Goal: Check status: Check status

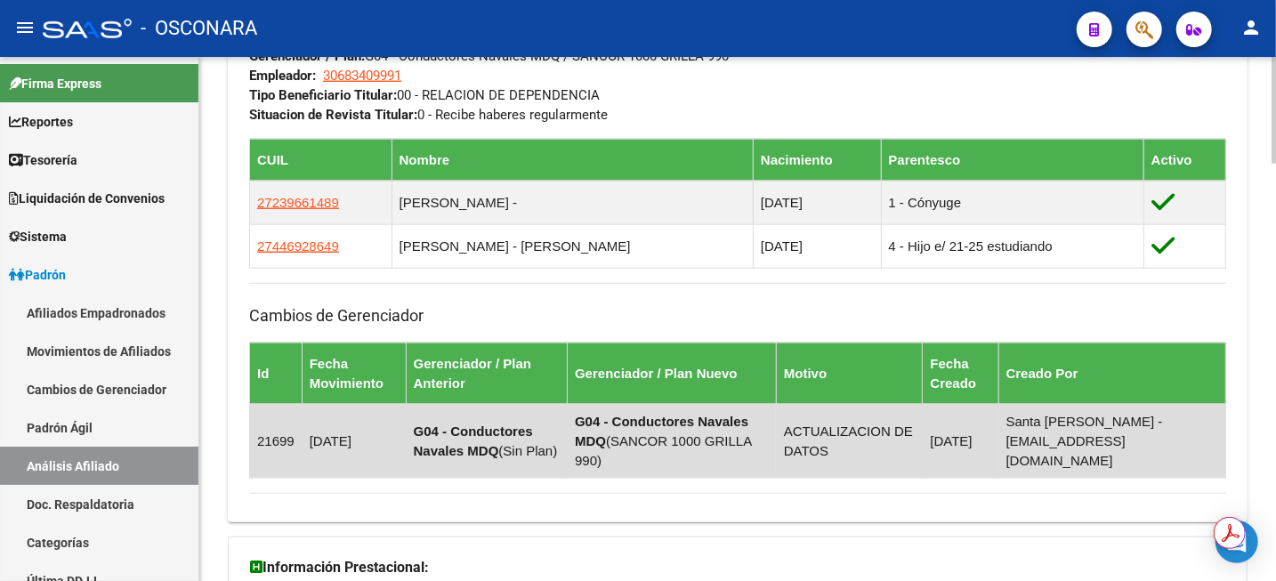
scroll to position [494, 0]
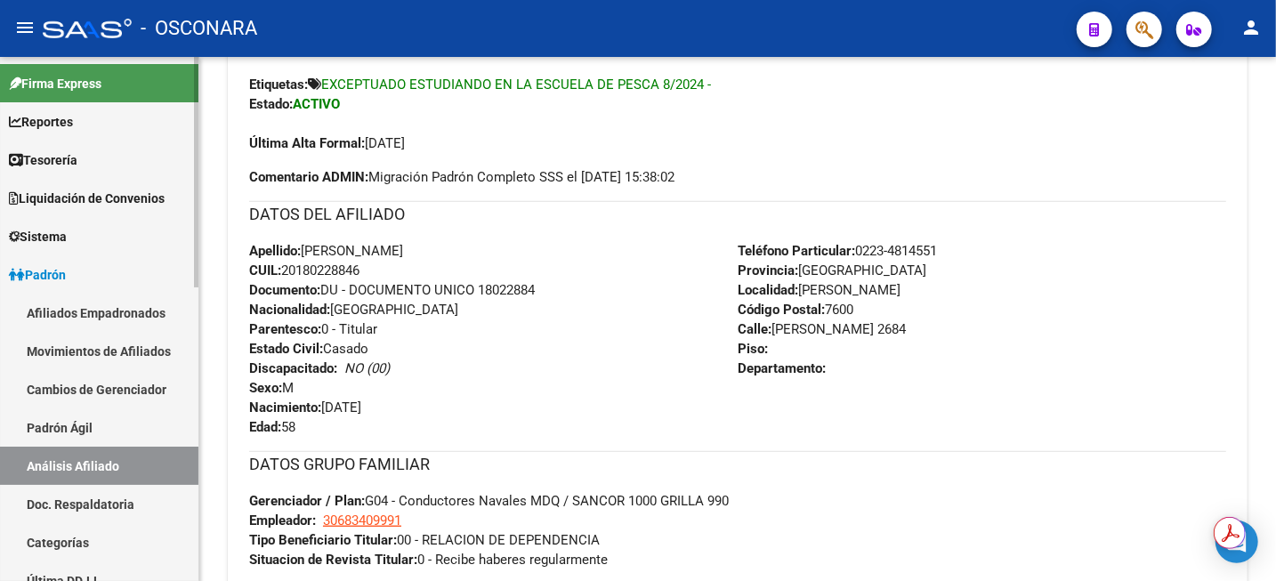
drag, startPoint x: 59, startPoint y: 436, endPoint x: 61, endPoint y: 459, distance: 23.3
click at [60, 435] on link "Padrón Ágil" at bounding box center [99, 427] width 198 height 38
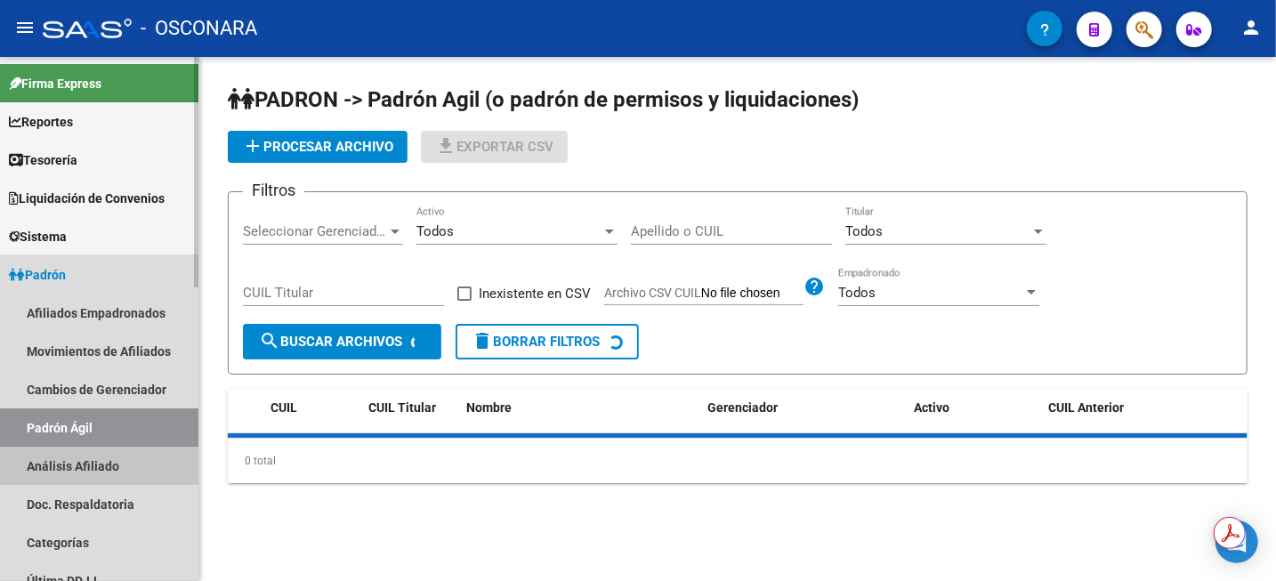
click at [63, 466] on link "Análisis Afiliado" at bounding box center [99, 466] width 198 height 38
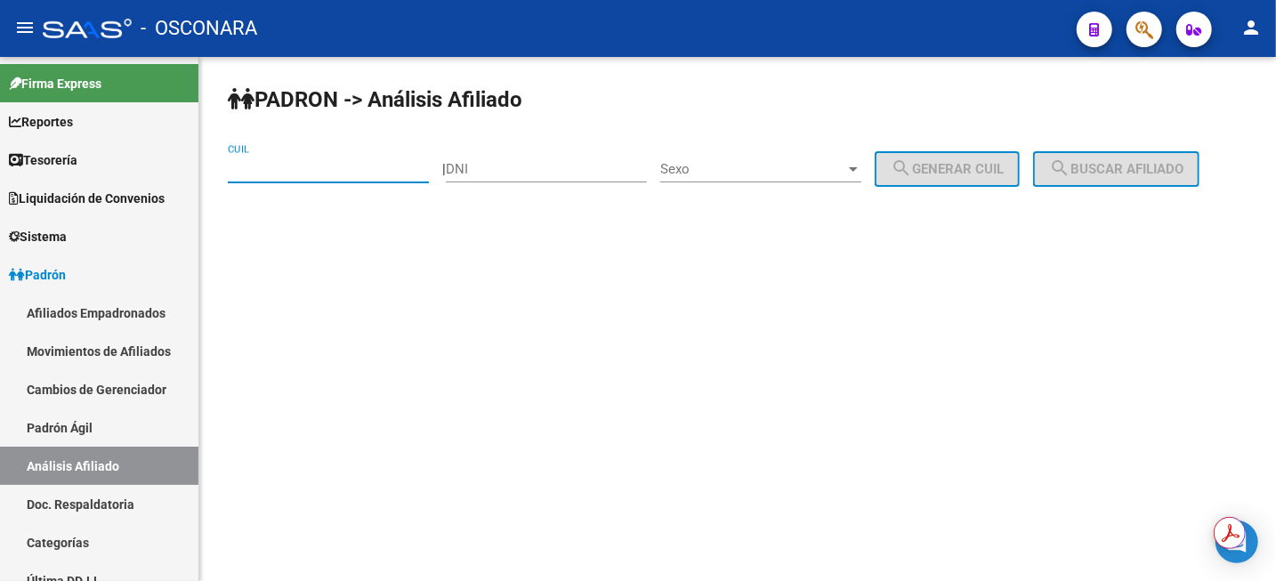
click at [352, 175] on input "CUIL" at bounding box center [328, 169] width 201 height 16
paste input "27-44722097-6"
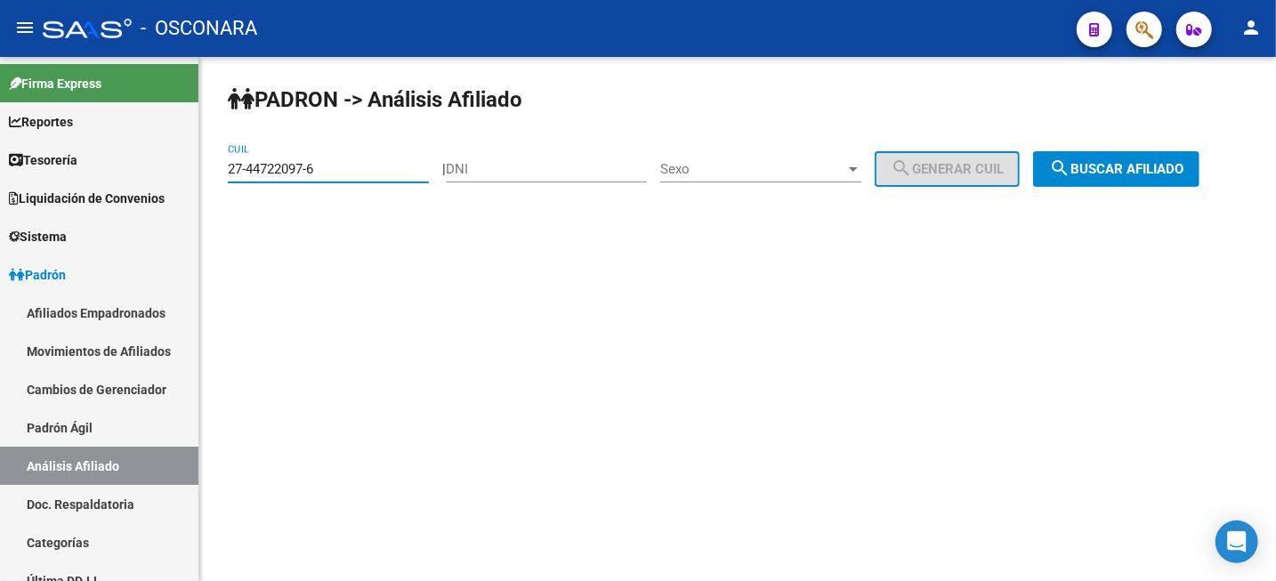
type input "27-44722097-6"
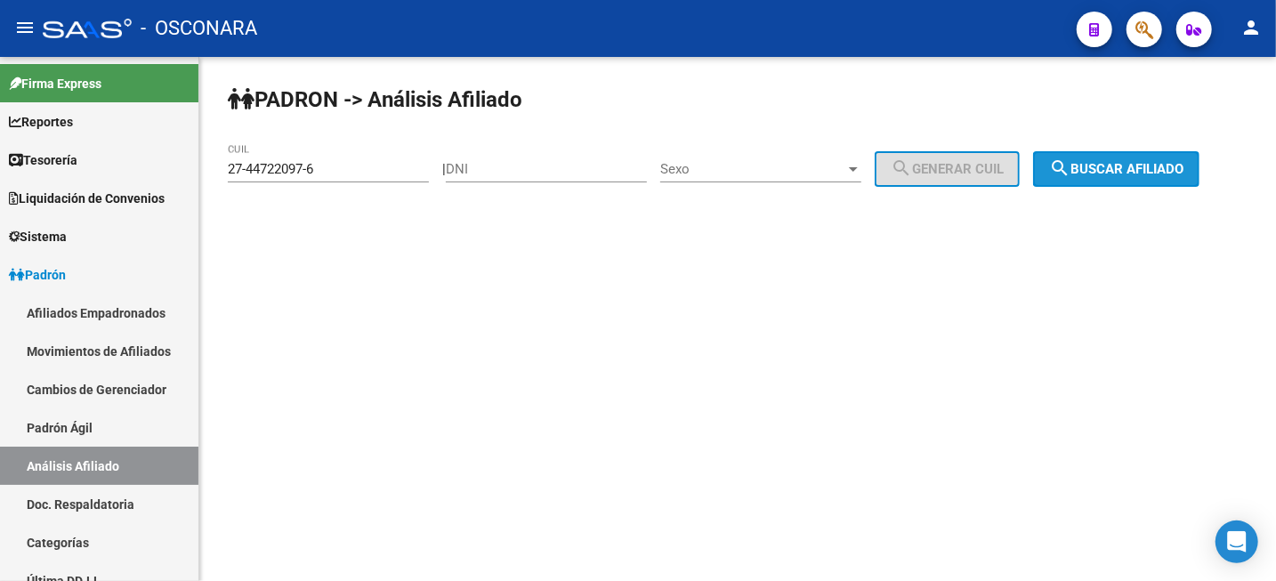
click at [1084, 186] on button "search Buscar afiliado" at bounding box center [1116, 169] width 166 height 36
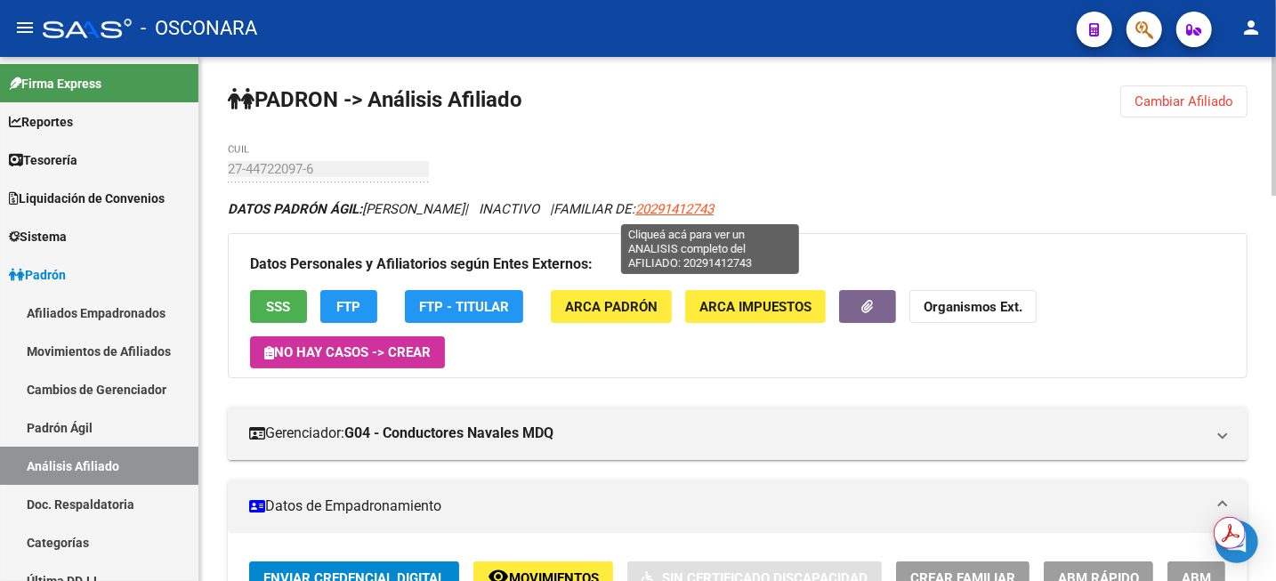
click at [713, 204] on span "20291412743" at bounding box center [674, 209] width 78 height 16
type textarea "20291412743"
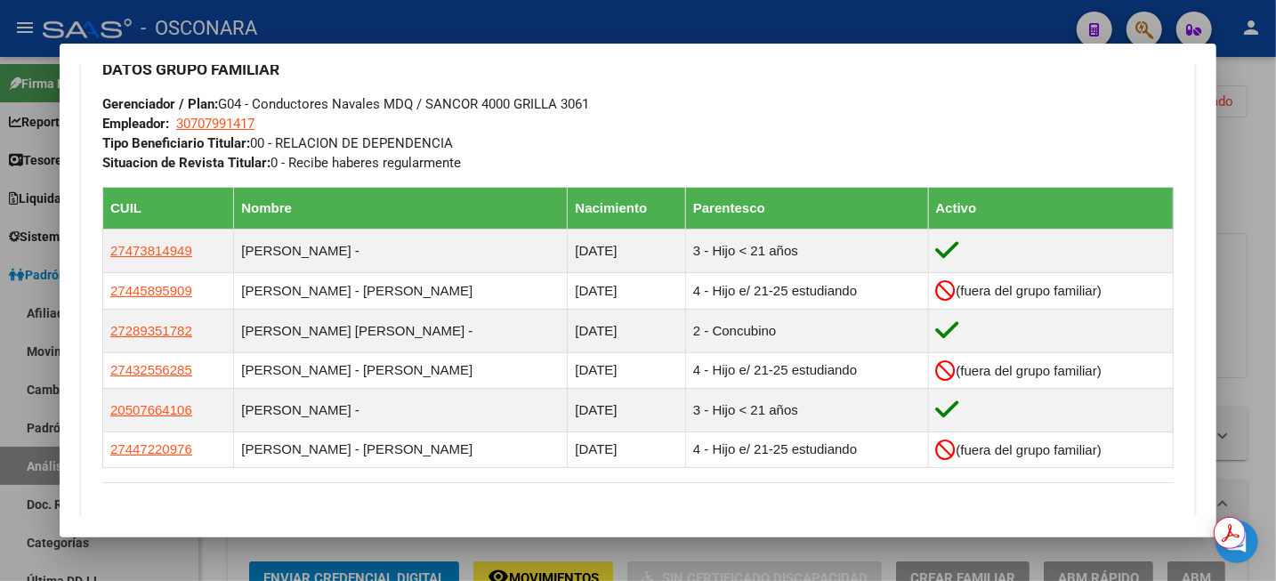
scroll to position [890, 0]
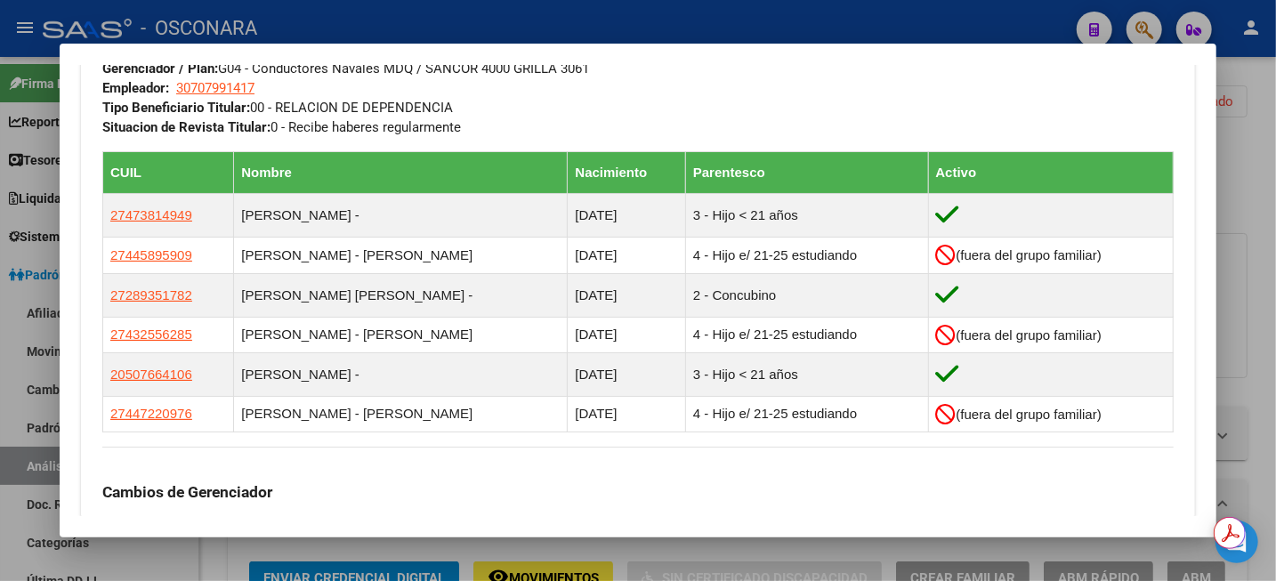
click at [1038, 89] on div "DATOS GRUPO FAMILIAR Gerenciador / Plan: G04 - Conductores Navales MDQ / SANCOR…" at bounding box center [637, 72] width 1071 height 130
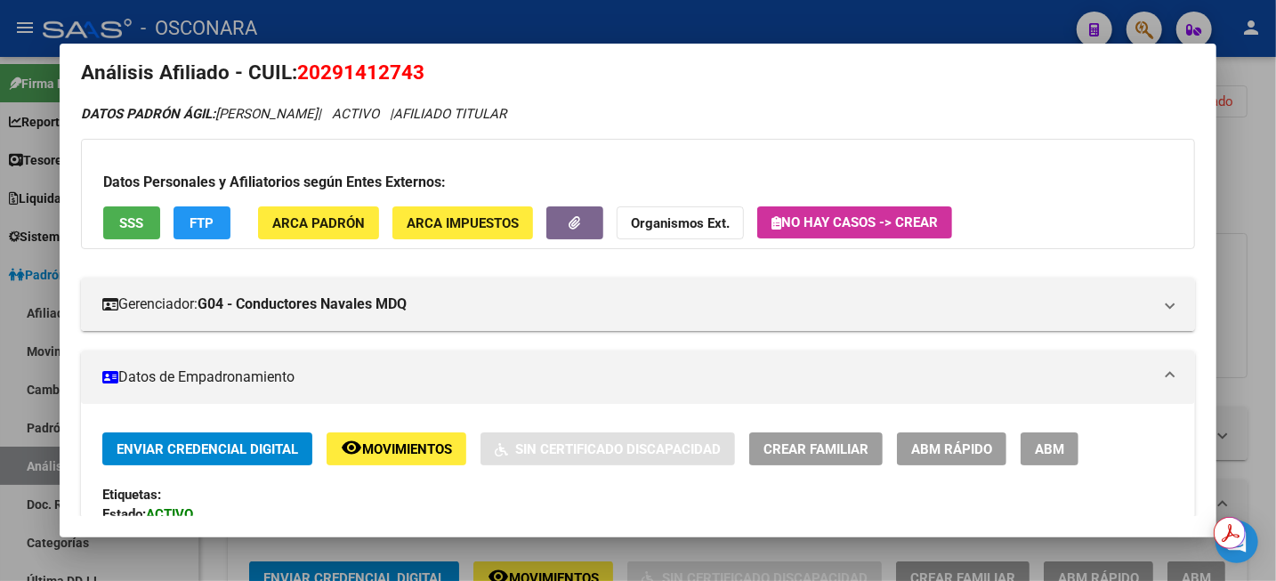
scroll to position [0, 0]
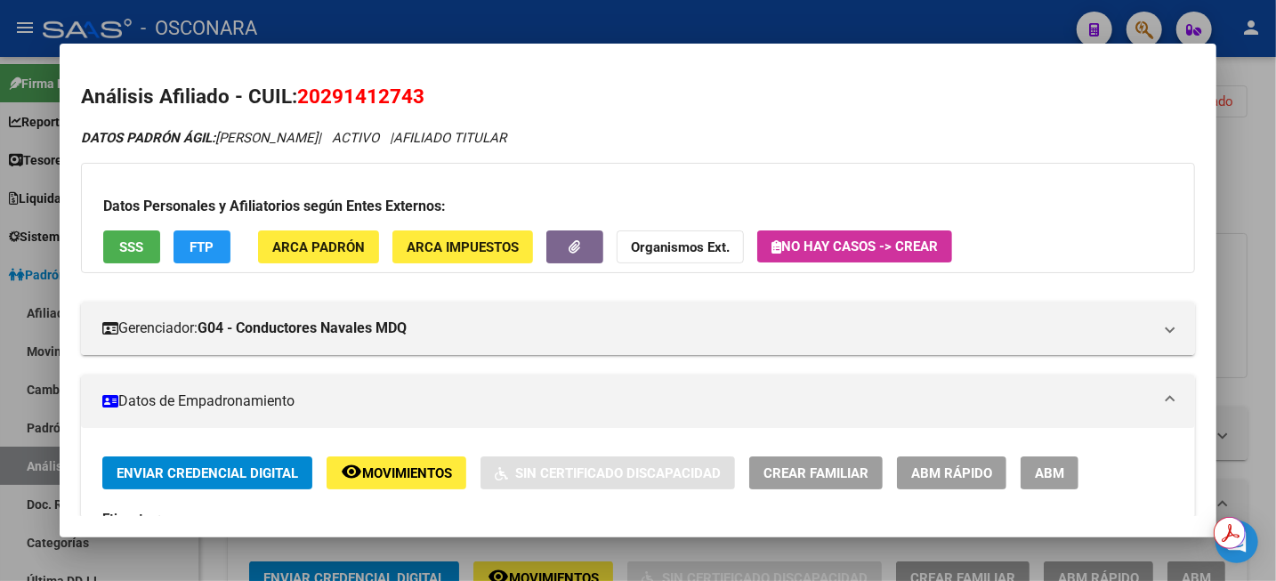
click at [1235, 197] on div at bounding box center [638, 290] width 1276 height 581
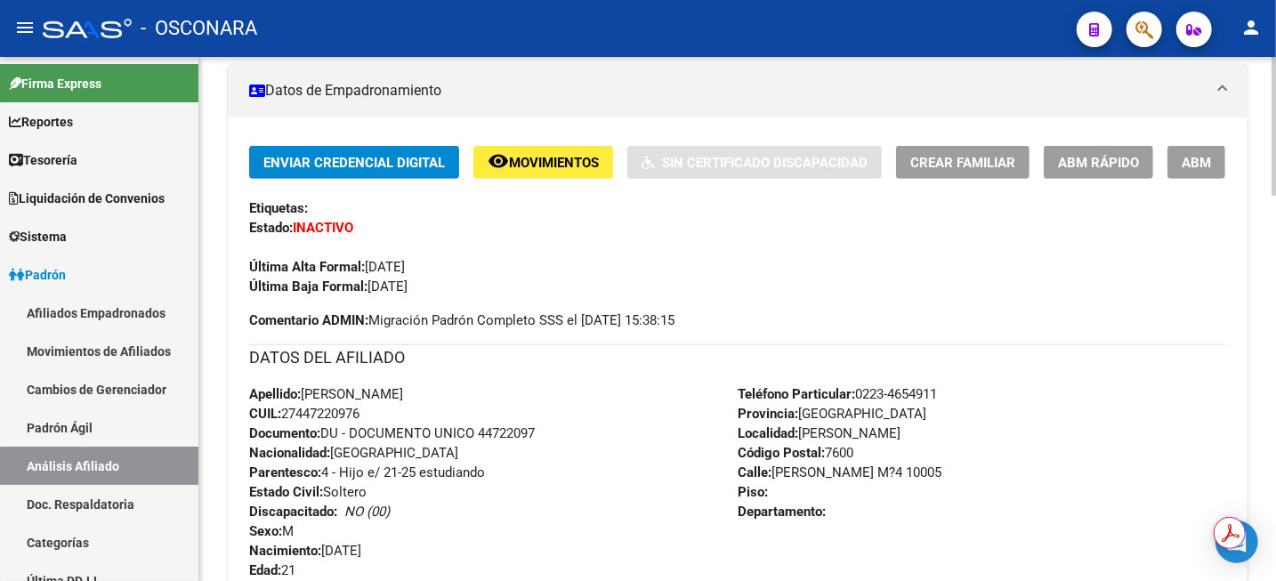
scroll to position [445, 0]
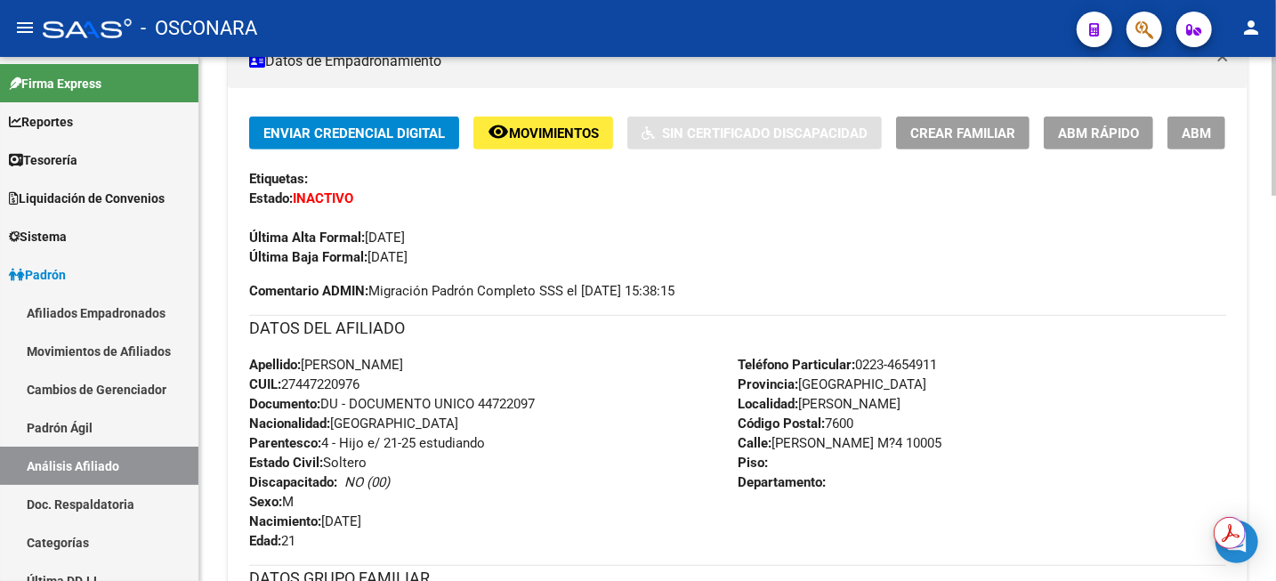
click at [321, 385] on span "CUIL: 27447220976" at bounding box center [304, 384] width 110 height 16
click at [318, 387] on span "CUIL: 27447220976" at bounding box center [304, 384] width 110 height 16
copy span "27447220976"
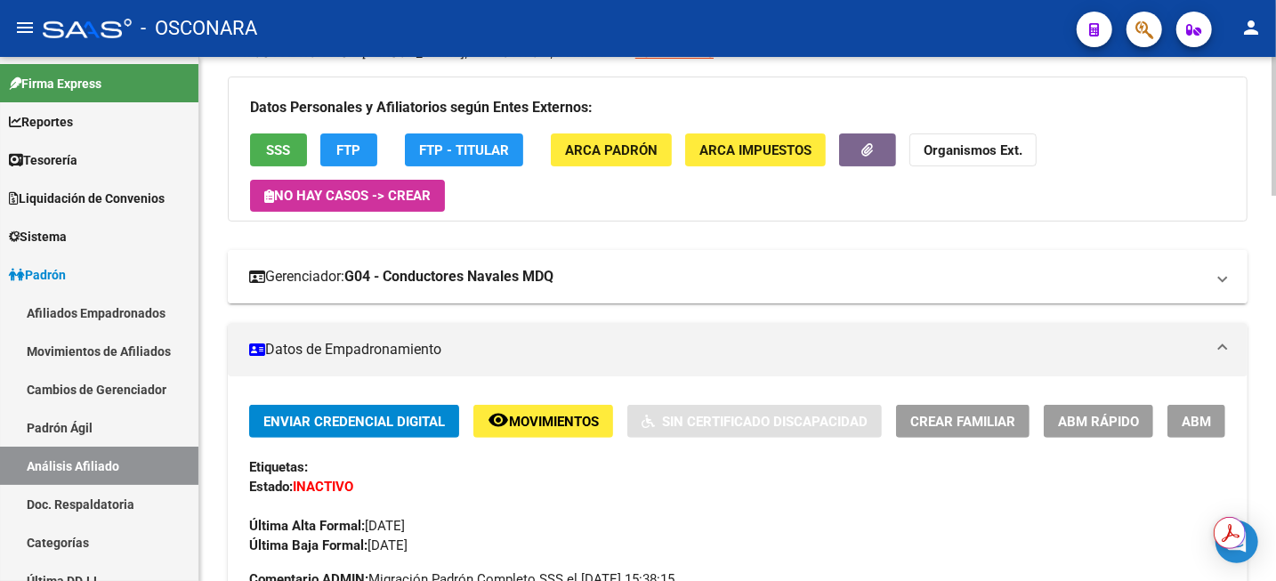
scroll to position [111, 0]
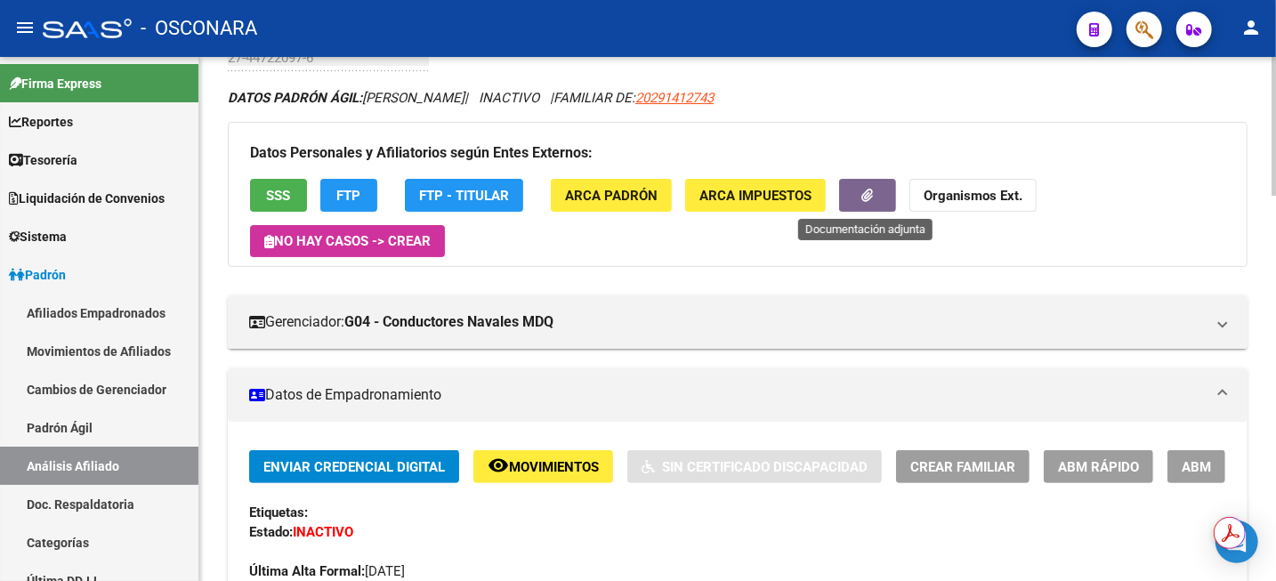
click at [867, 194] on icon "button" at bounding box center [868, 195] width 12 height 13
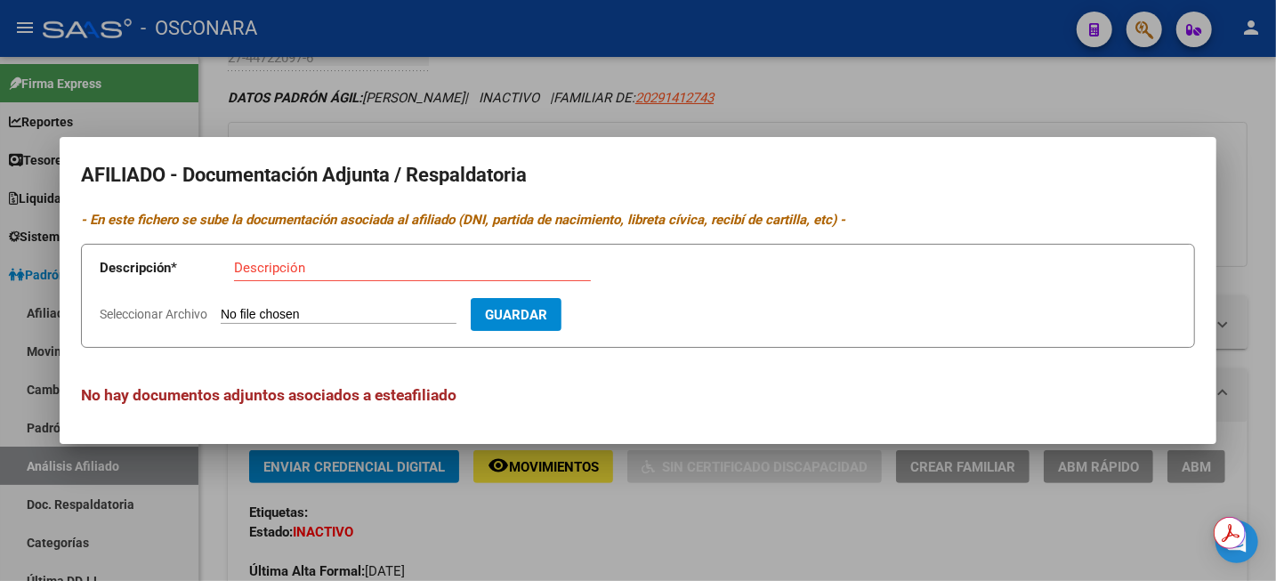
click at [971, 79] on div at bounding box center [638, 290] width 1276 height 581
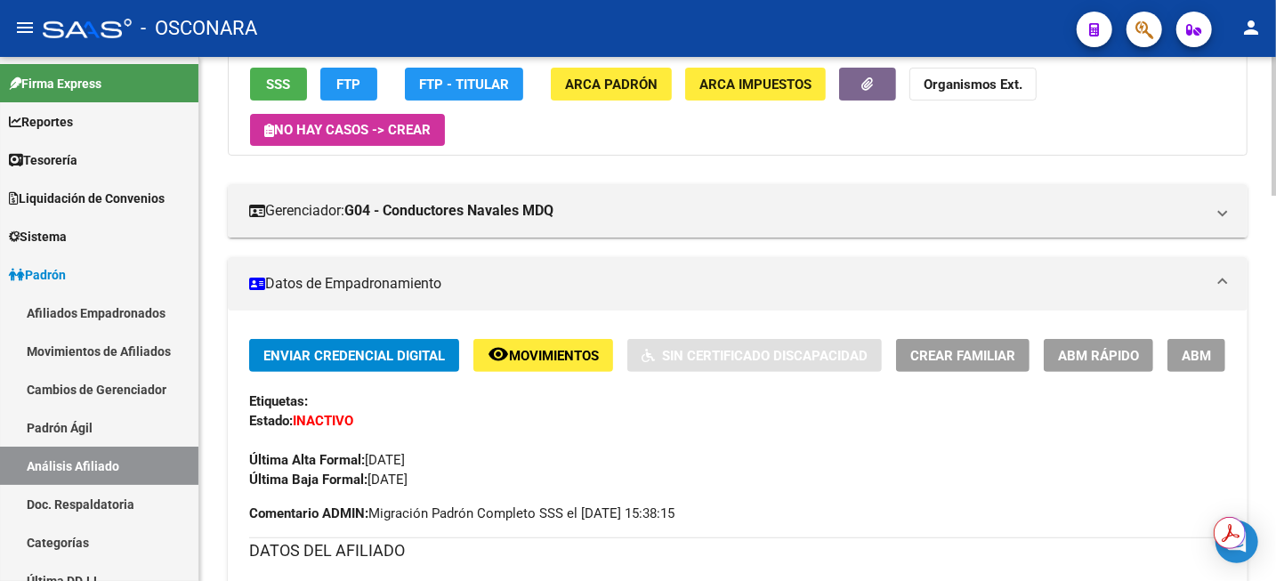
scroll to position [0, 0]
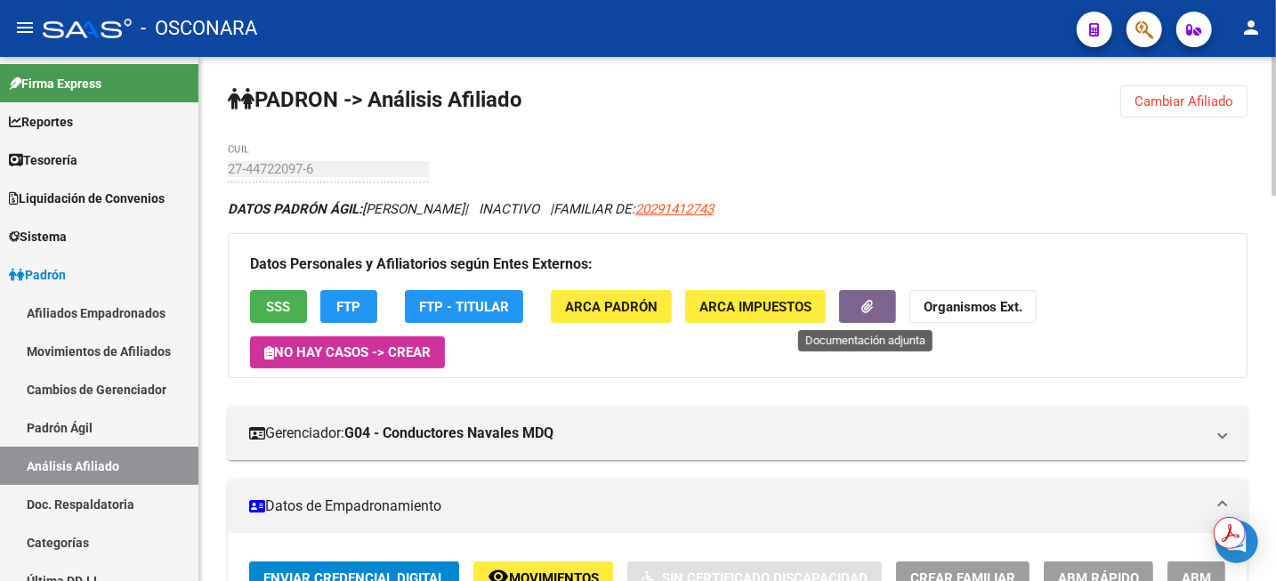
click at [841, 299] on button "button" at bounding box center [867, 306] width 57 height 33
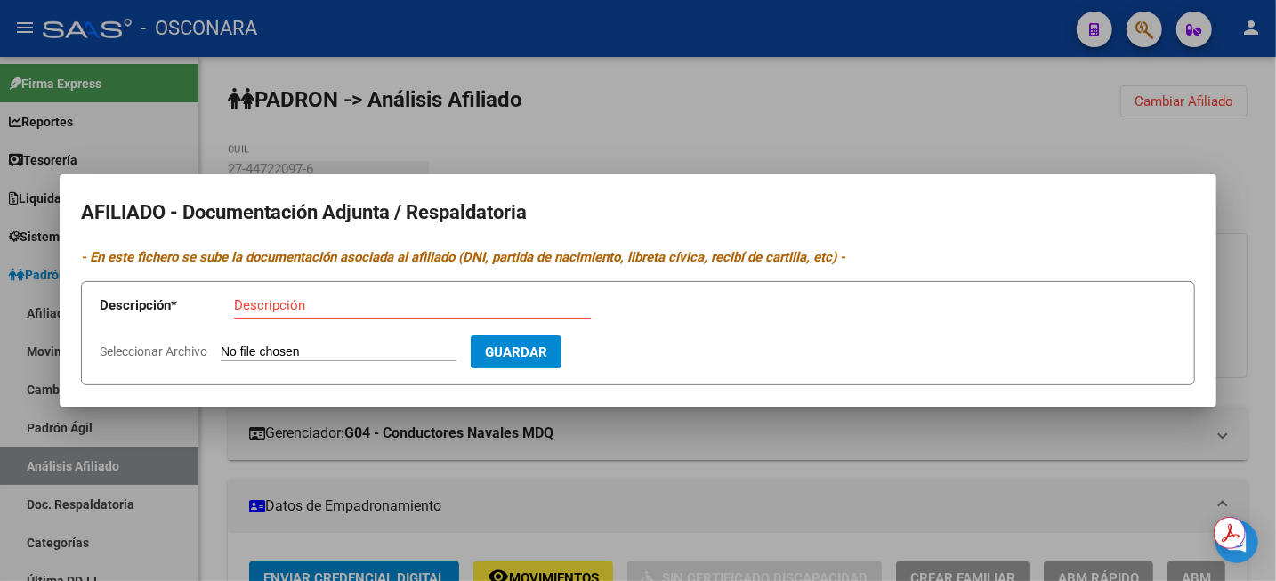
click at [842, 122] on div at bounding box center [638, 290] width 1276 height 581
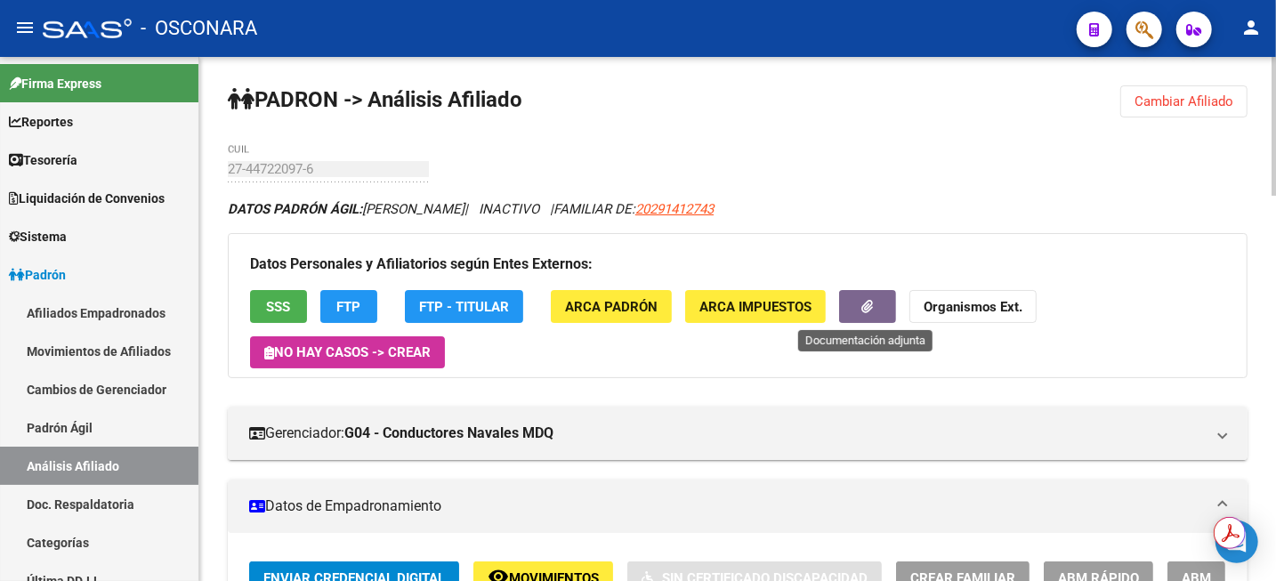
click at [872, 309] on button "button" at bounding box center [867, 306] width 57 height 33
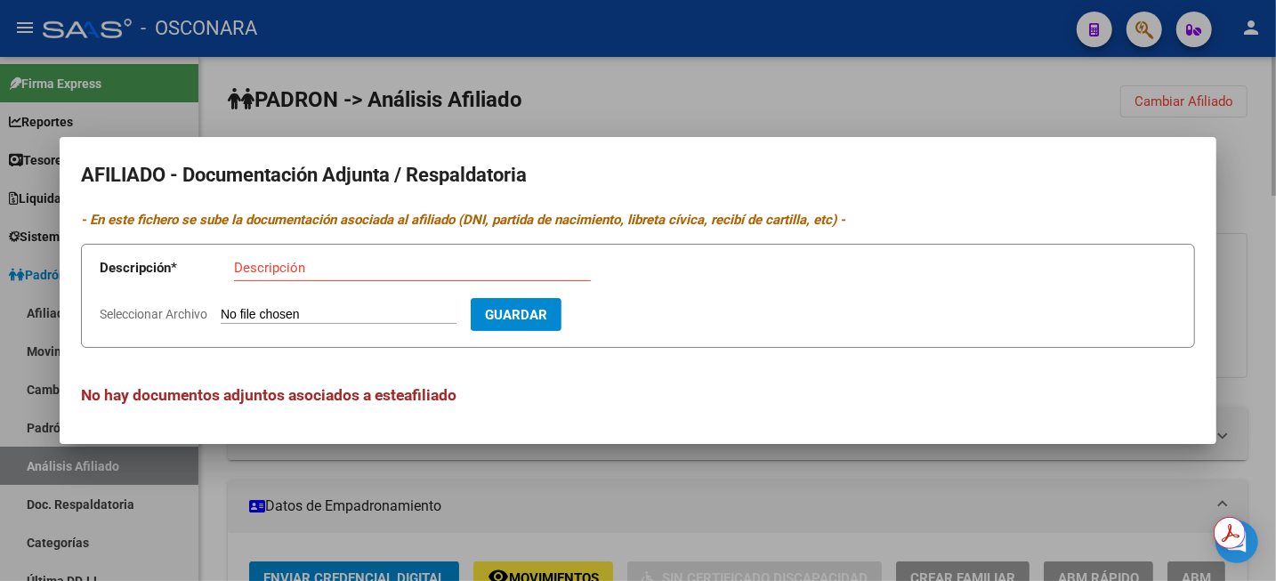
drag, startPoint x: 798, startPoint y: 66, endPoint x: 754, endPoint y: 69, distance: 43.7
click at [796, 66] on div at bounding box center [638, 290] width 1276 height 581
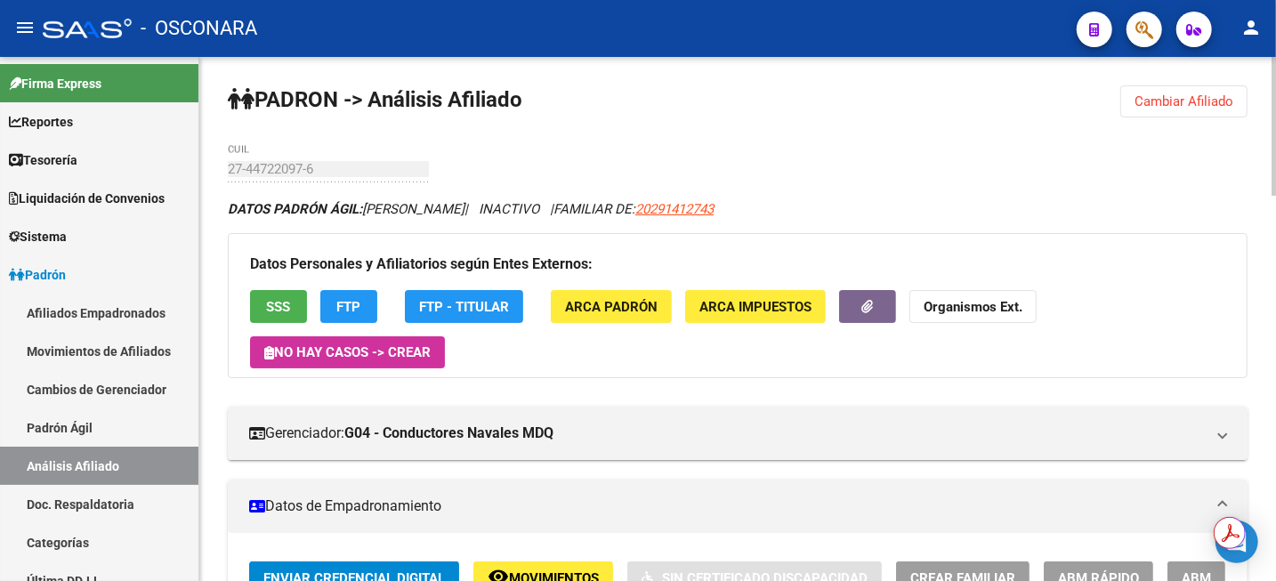
click at [1176, 96] on span "Cambiar Afiliado" at bounding box center [1183, 101] width 99 height 16
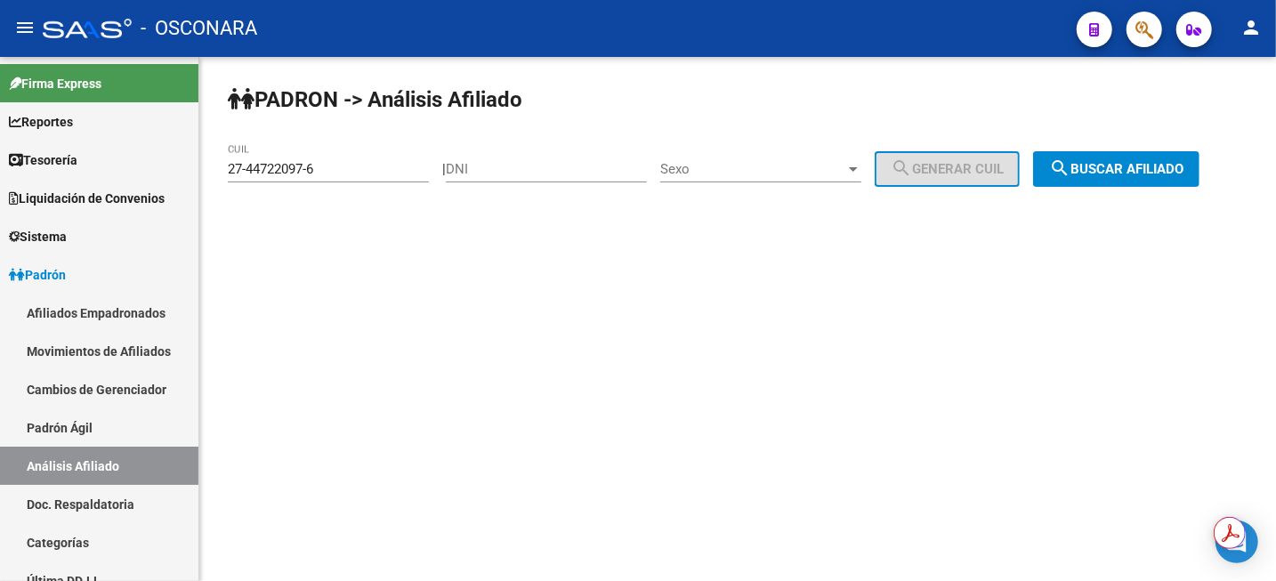
click at [505, 170] on input "DNI" at bounding box center [546, 169] width 201 height 16
paste input "18306099"
type input "18306099"
click at [814, 177] on span "Sexo" at bounding box center [752, 169] width 185 height 16
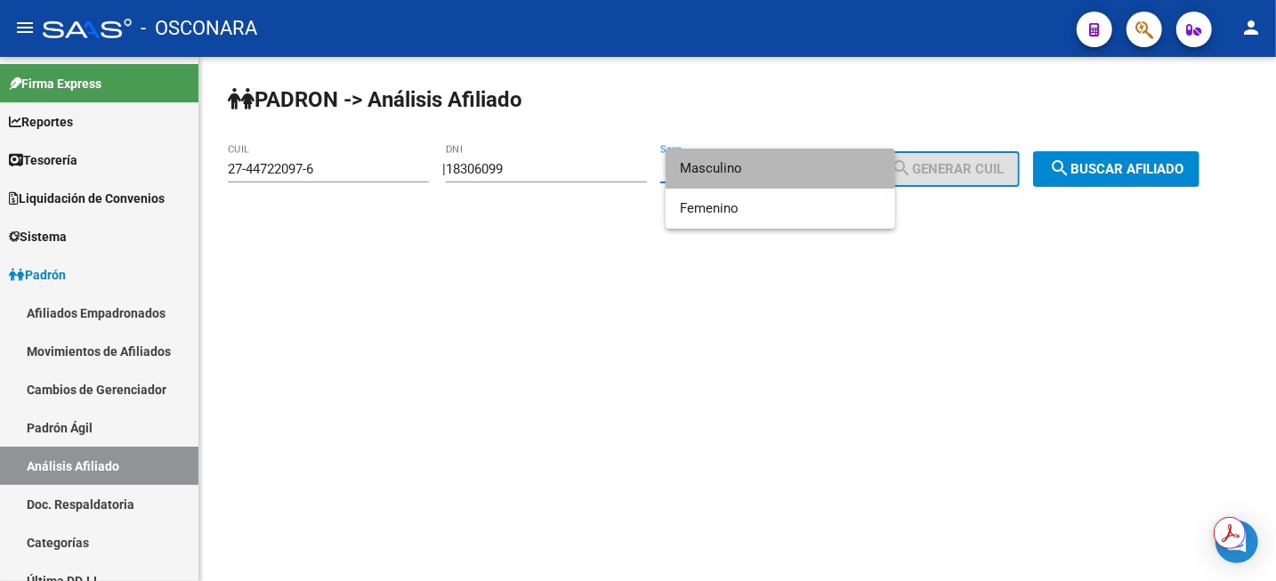
click at [798, 171] on span "Masculino" at bounding box center [780, 169] width 201 height 40
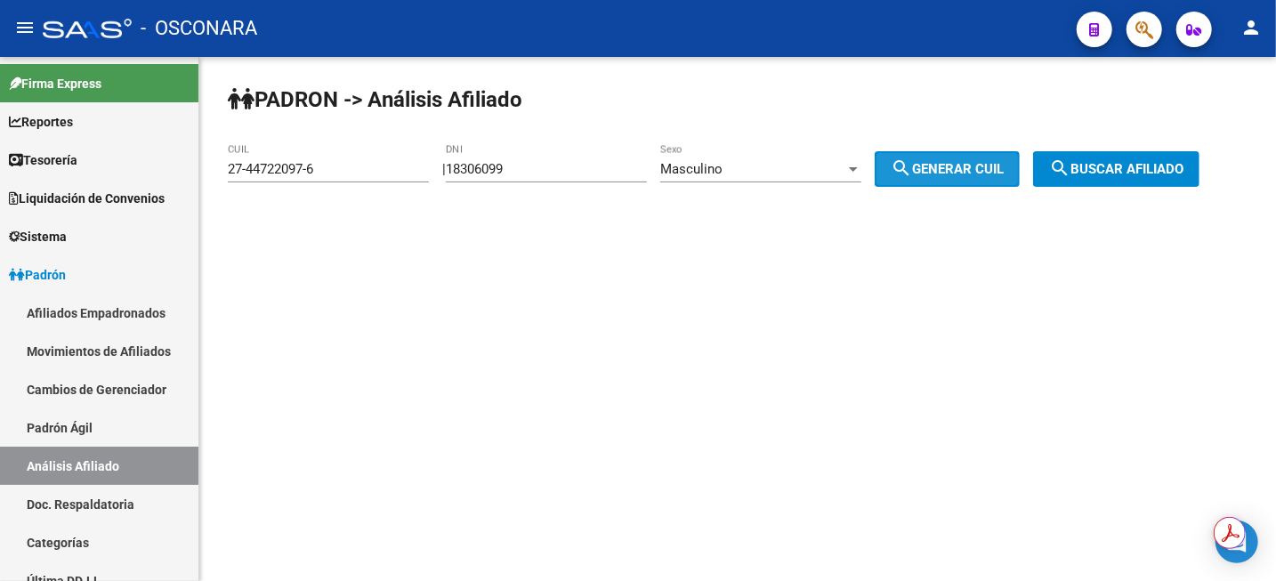
click at [971, 170] on span "search Generar CUIL" at bounding box center [947, 169] width 113 height 16
type input "20-18306099-7"
click at [1172, 171] on span "search Buscar afiliado" at bounding box center [1116, 169] width 134 height 16
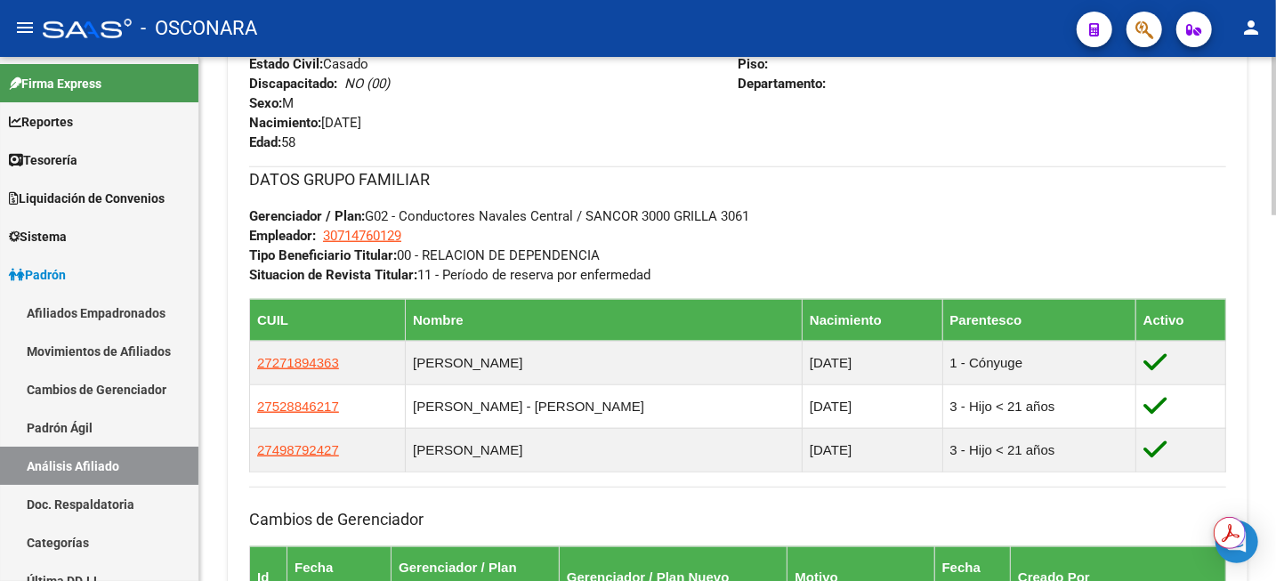
scroll to position [1001, 0]
